Goal: Task Accomplishment & Management: Manage account settings

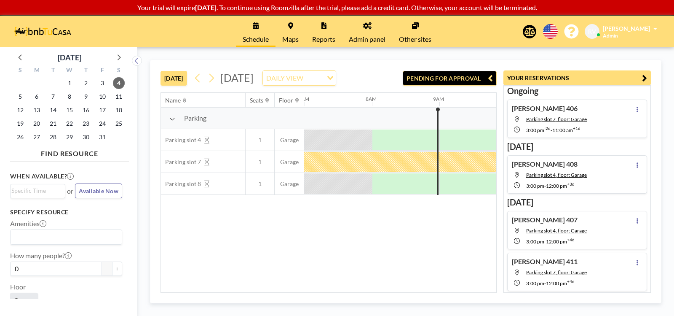
scroll to position [0, 472]
click at [636, 110] on icon at bounding box center [637, 109] width 3 height 5
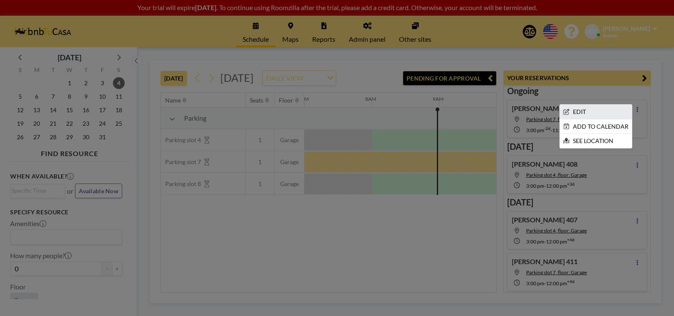
click at [587, 113] on li "EDIT" at bounding box center [596, 112] width 72 height 14
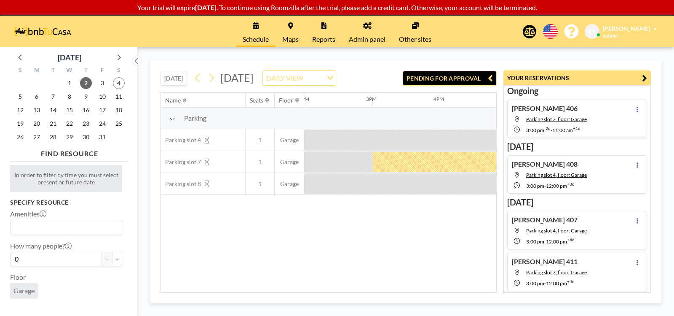
scroll to position [0, 944]
click at [637, 108] on icon at bounding box center [638, 109] width 2 height 5
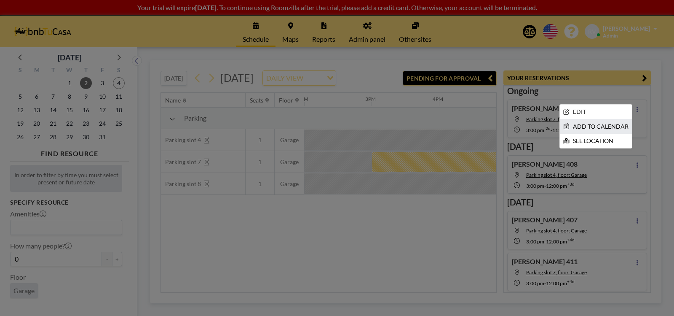
click at [593, 124] on li "ADD TO CALENDAR" at bounding box center [596, 126] width 72 height 14
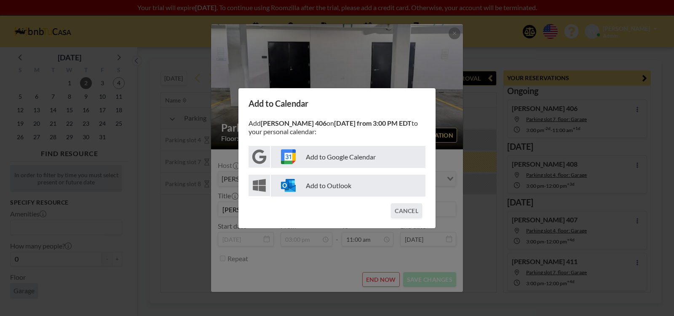
click at [320, 156] on p "Add to Google Calendar" at bounding box center [348, 157] width 155 height 22
click at [413, 208] on button "CANCEL" at bounding box center [406, 210] width 31 height 15
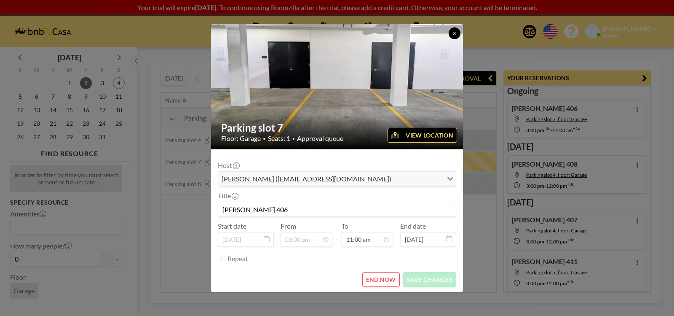
click at [457, 32] on icon at bounding box center [454, 33] width 5 height 5
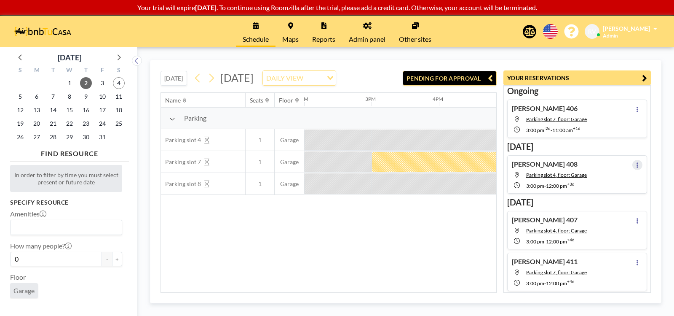
click at [636, 162] on icon at bounding box center [637, 164] width 3 height 5
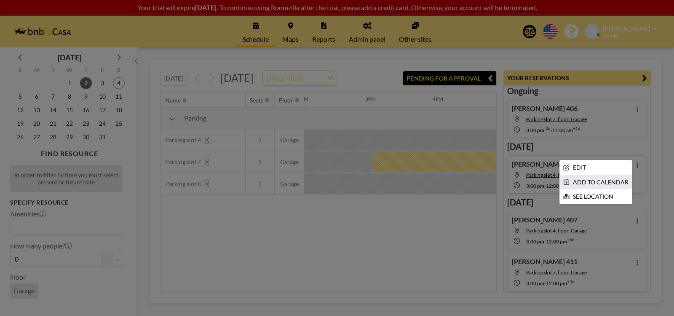
click at [613, 180] on li "ADD TO CALENDAR" at bounding box center [596, 182] width 72 height 14
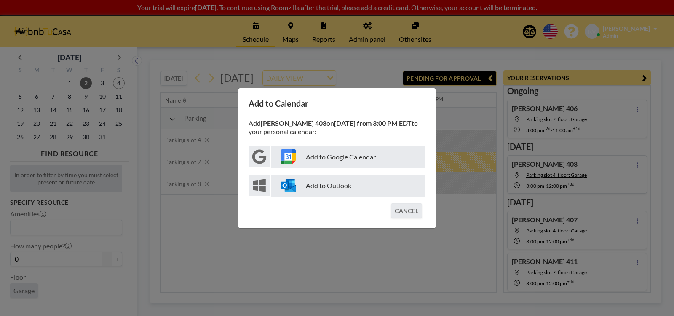
click at [357, 154] on p "Add to Google Calendar" at bounding box center [348, 157] width 155 height 22
click at [412, 212] on button "CANCEL" at bounding box center [406, 210] width 31 height 15
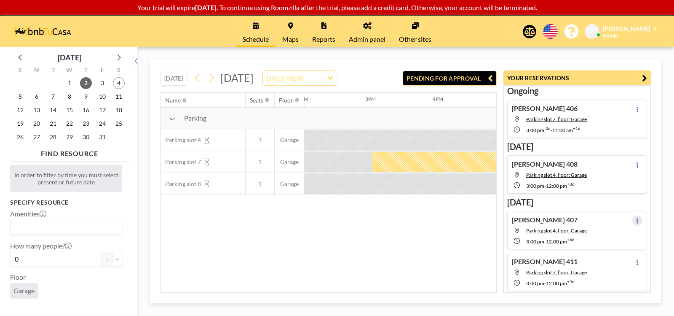
click at [637, 220] on icon at bounding box center [638, 220] width 2 height 5
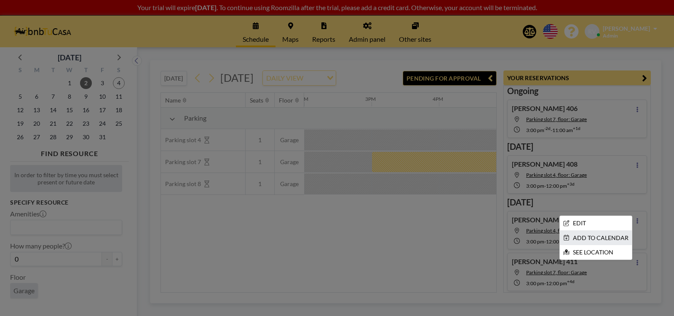
click at [603, 235] on li "ADD TO CALENDAR" at bounding box center [596, 238] width 72 height 14
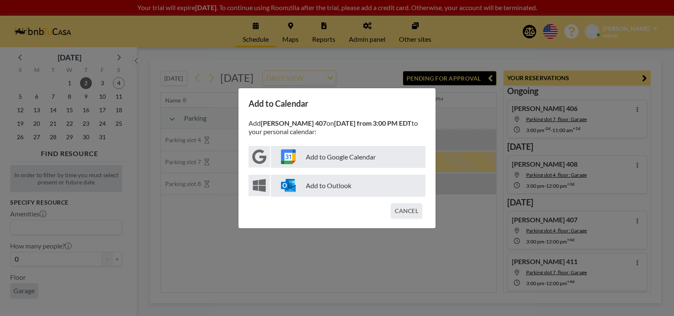
click at [285, 154] on img at bounding box center [288, 156] width 15 height 15
click at [405, 205] on button "CANCEL" at bounding box center [406, 210] width 31 height 15
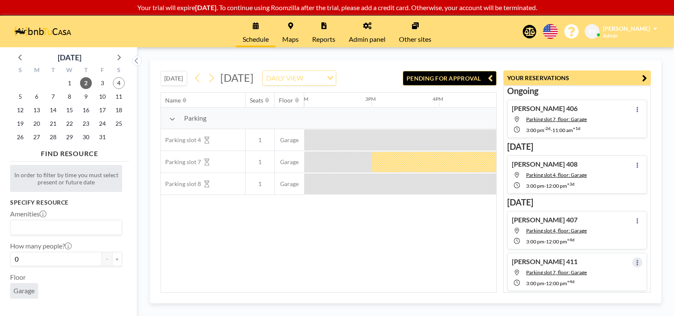
click at [637, 263] on icon at bounding box center [638, 262] width 2 height 5
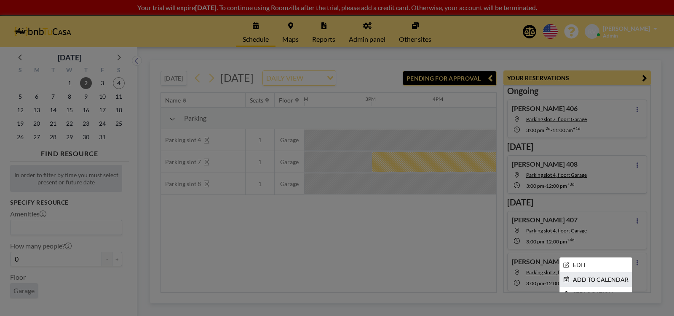
click at [593, 276] on li "ADD TO CALENDAR" at bounding box center [596, 279] width 72 height 14
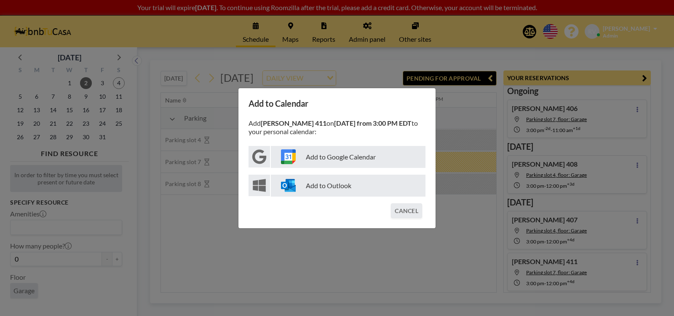
click at [288, 157] on img at bounding box center [288, 156] width 15 height 15
click at [408, 209] on button "CANCEL" at bounding box center [406, 210] width 31 height 15
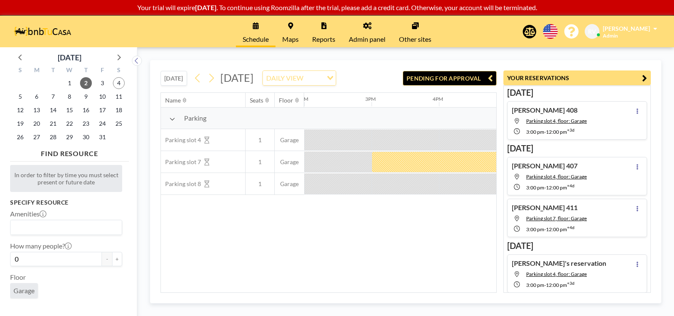
scroll to position [56, 0]
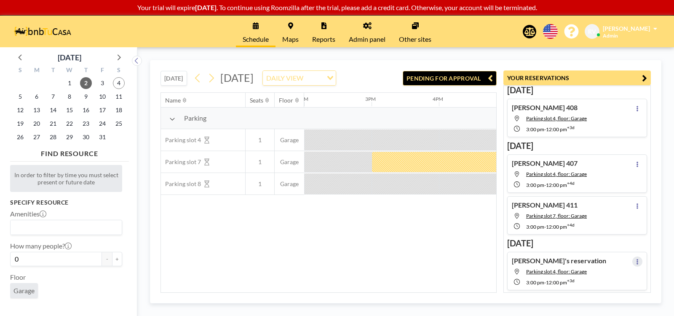
click at [637, 260] on icon at bounding box center [638, 261] width 2 height 5
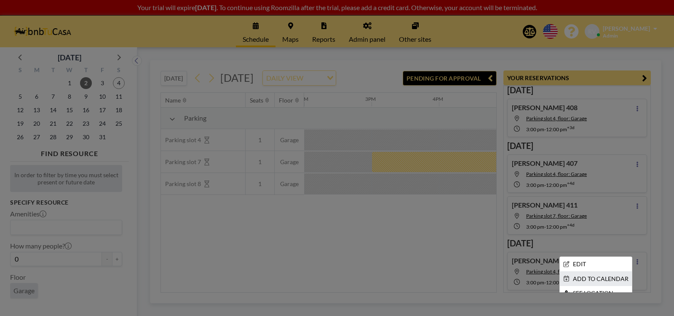
click at [599, 278] on li "ADD TO CALENDAR" at bounding box center [596, 278] width 72 height 14
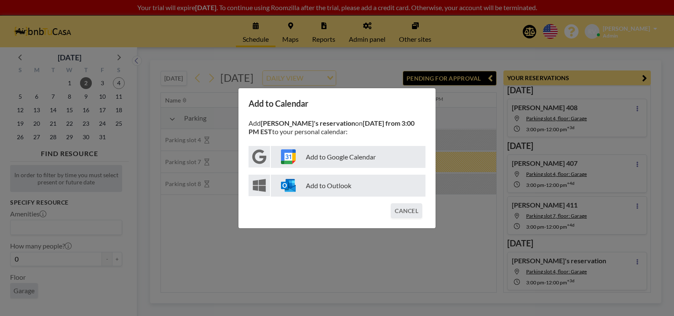
click at [285, 158] on img at bounding box center [288, 156] width 15 height 15
click at [411, 213] on button "CANCEL" at bounding box center [406, 210] width 31 height 15
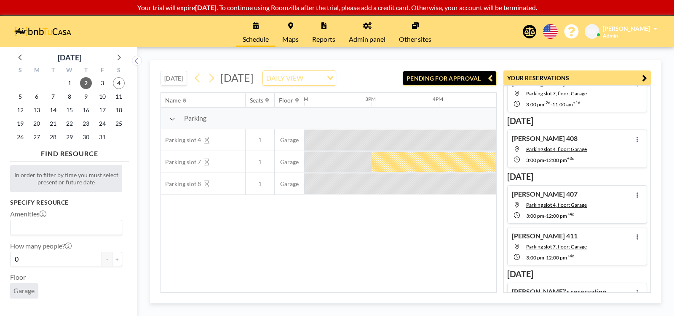
scroll to position [0, 0]
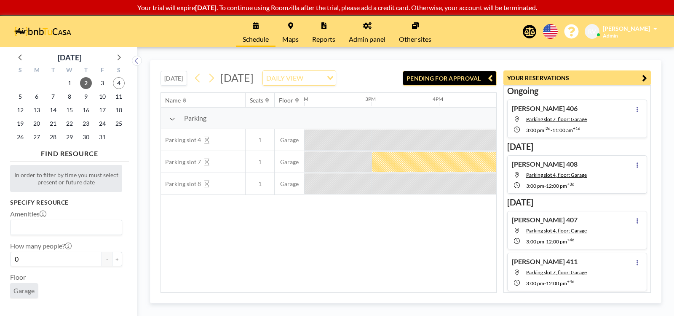
click at [520, 5] on p "Your trial will expire in 1 day . To continue using Roomzilla after the trial, …" at bounding box center [337, 7] width 674 height 8
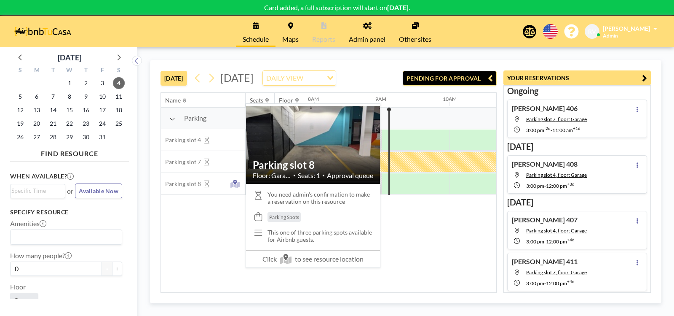
scroll to position [0, 539]
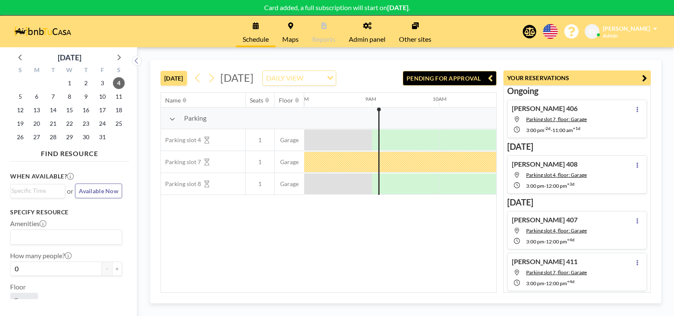
click at [527, 32] on icon at bounding box center [530, 31] width 11 height 8
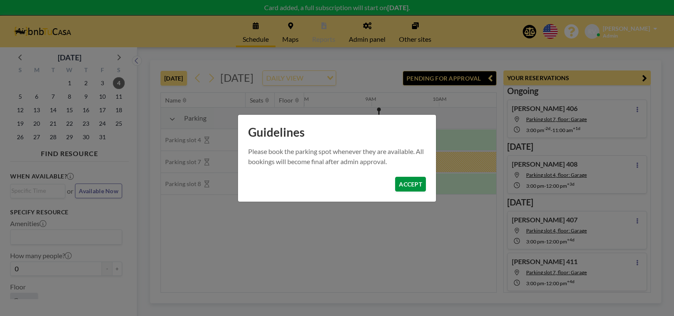
click at [411, 182] on button "ACCEPT" at bounding box center [410, 184] width 31 height 15
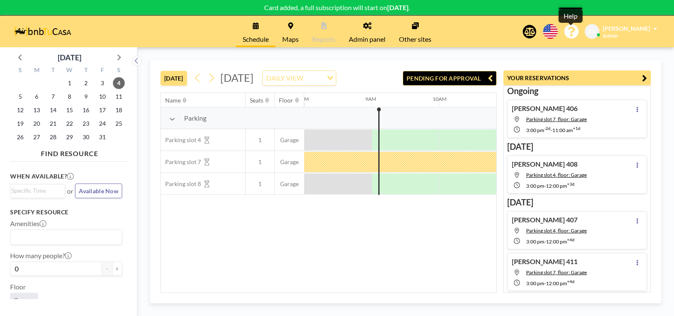
click at [571, 32] on icon at bounding box center [571, 31] width 15 height 15
click at [654, 28] on span at bounding box center [656, 29] width 4 height 6
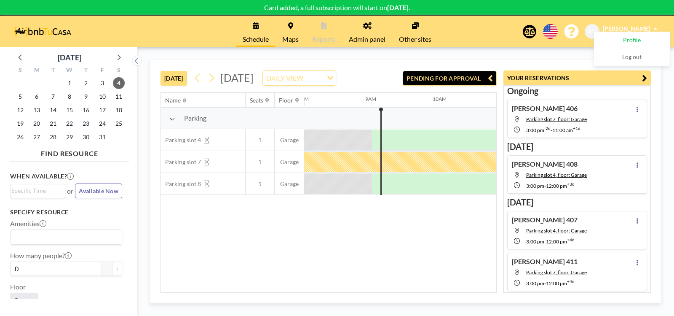
click at [632, 39] on span "Profile" at bounding box center [632, 40] width 18 height 8
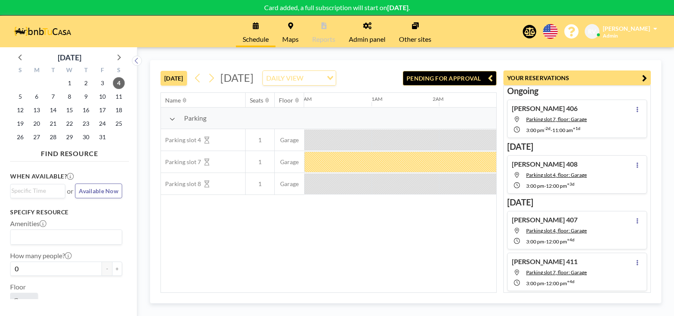
scroll to position [0, 539]
